Goal: Navigation & Orientation: Go to known website

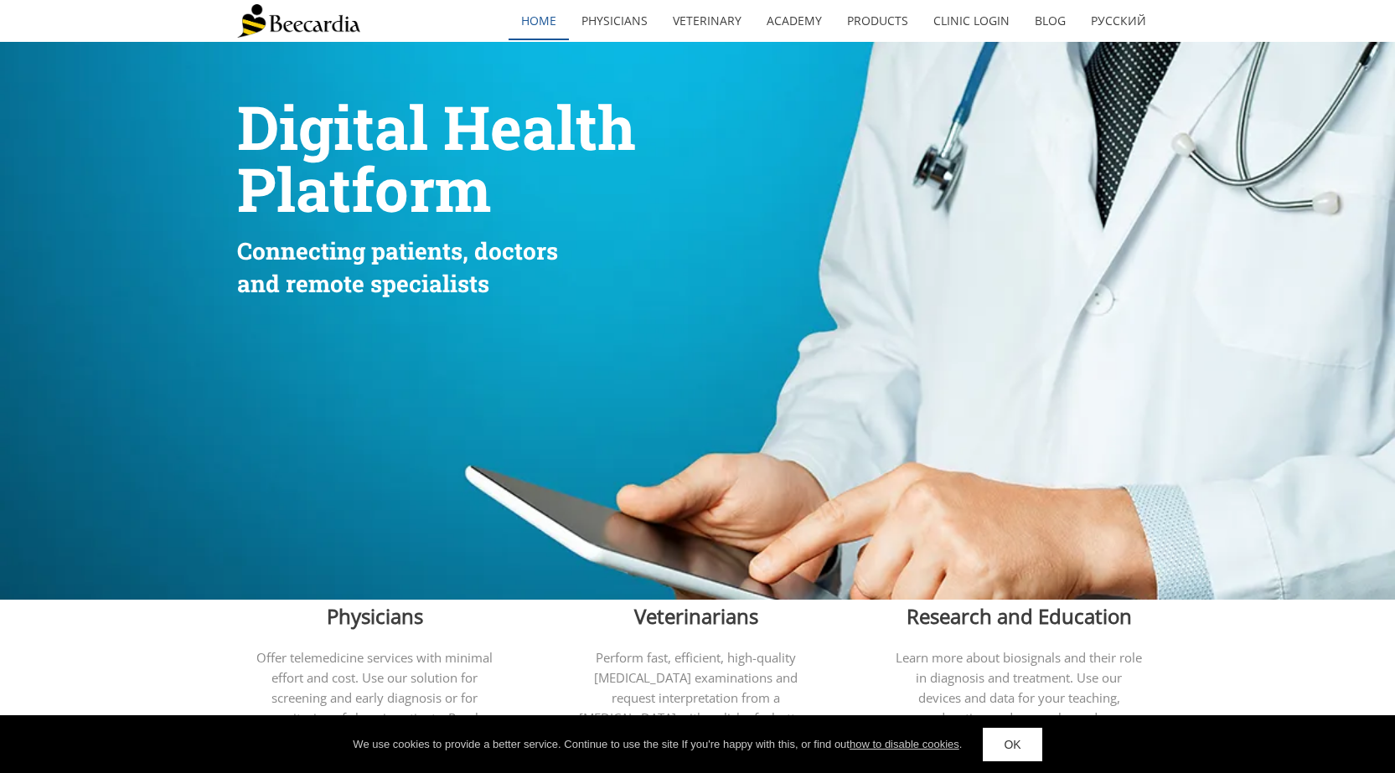
click at [555, 14] on link "home" at bounding box center [539, 21] width 60 height 39
